Goal: Navigation & Orientation: Go to known website

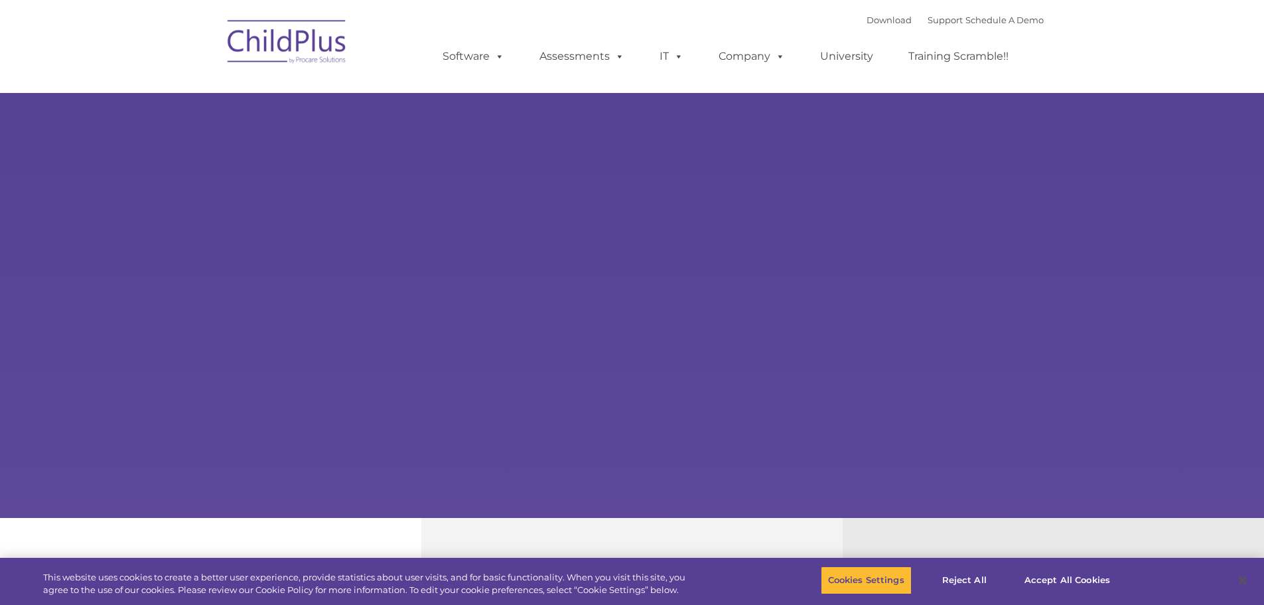
type input ""
select select "MEDIUM"
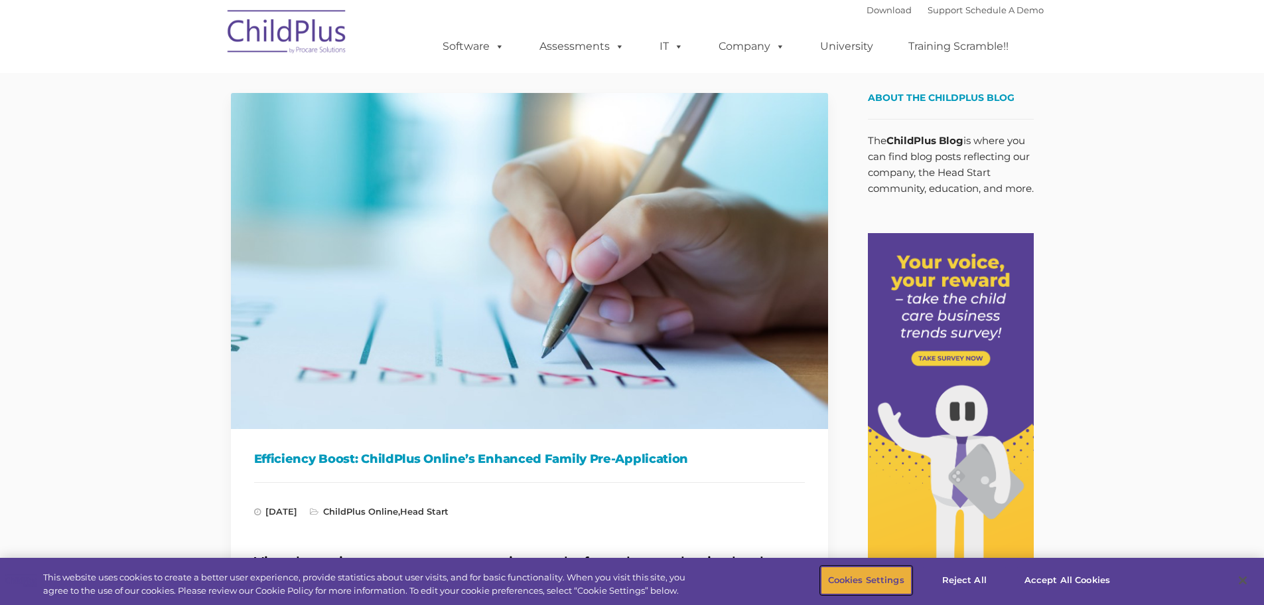
click at [889, 590] on button "Cookies Settings" at bounding box center [866, 580] width 91 height 28
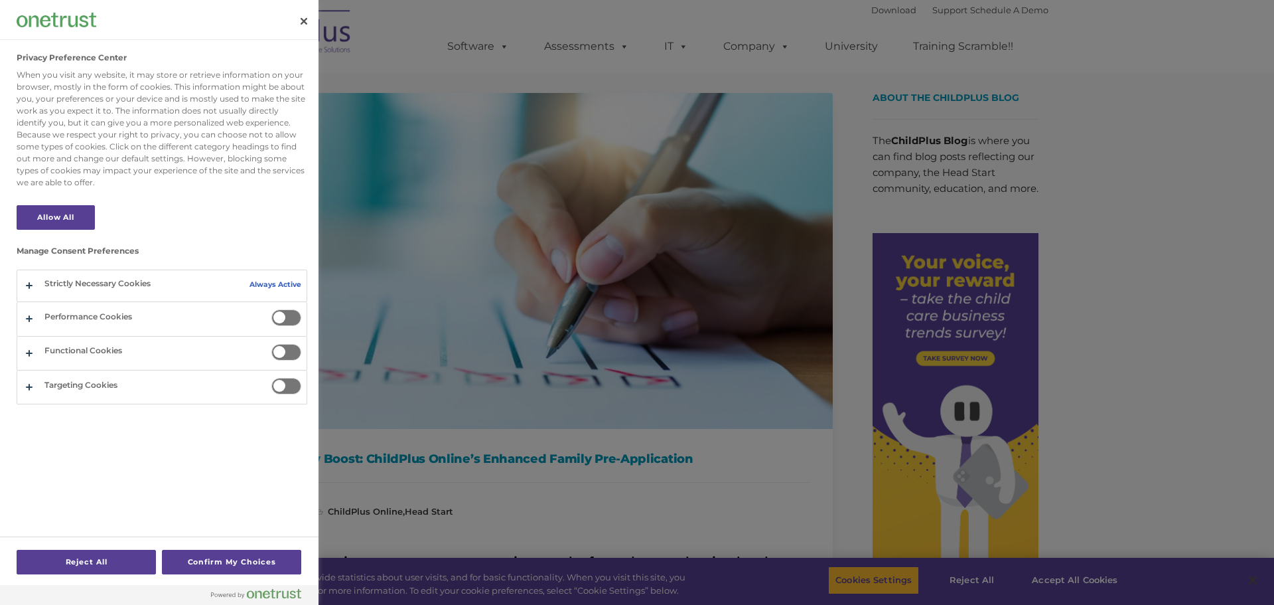
click at [1103, 326] on div at bounding box center [637, 302] width 1274 height 605
click at [1073, 580] on div at bounding box center [637, 302] width 1274 height 605
click at [308, 20] on button "Close" at bounding box center [303, 21] width 29 height 29
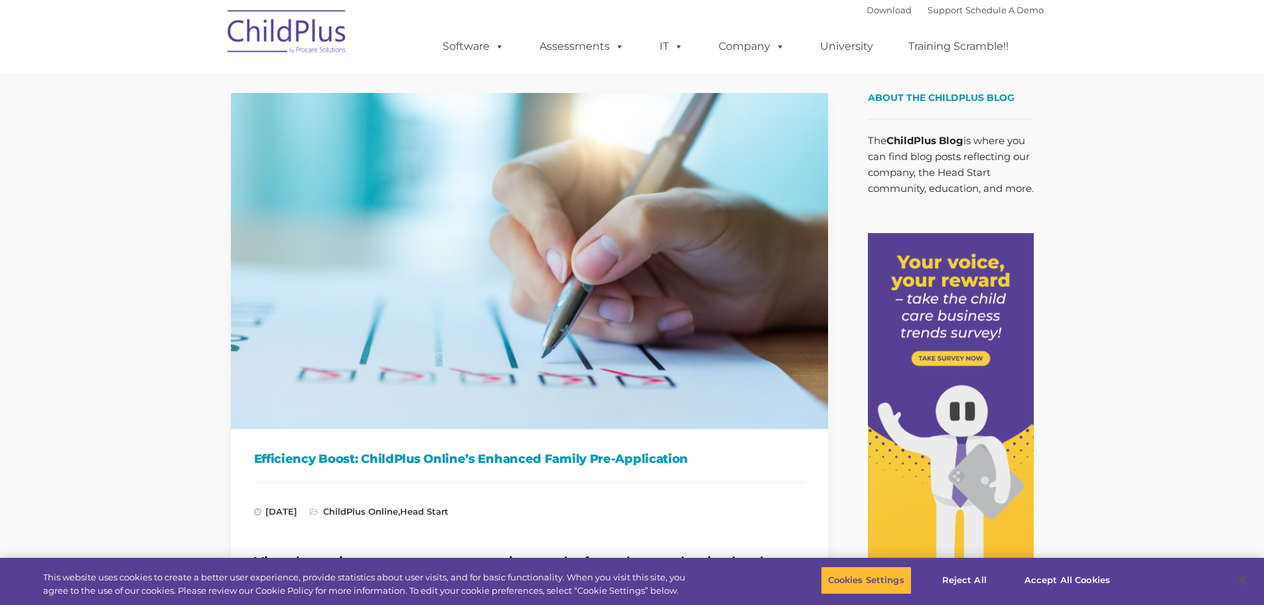
click at [297, 33] on img at bounding box center [287, 34] width 133 height 66
